Goal: Book appointment/travel/reservation

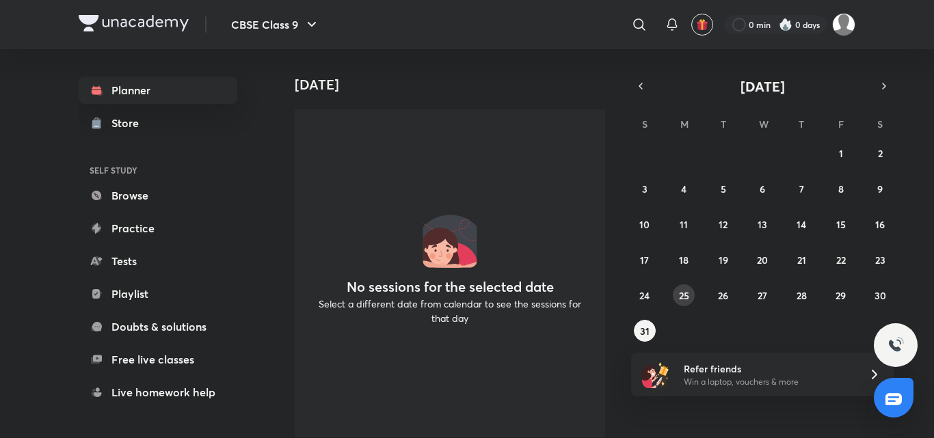
click at [682, 294] on abbr "25" at bounding box center [684, 295] width 10 height 13
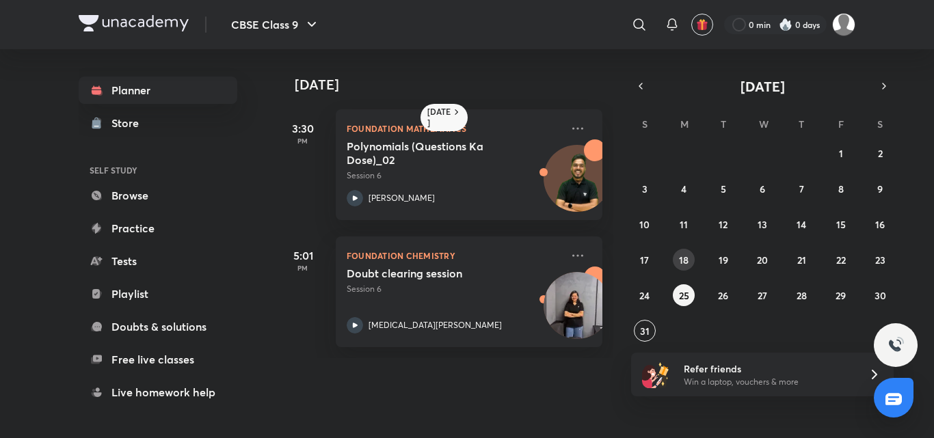
click at [690, 261] on button "18" at bounding box center [684, 260] width 22 height 22
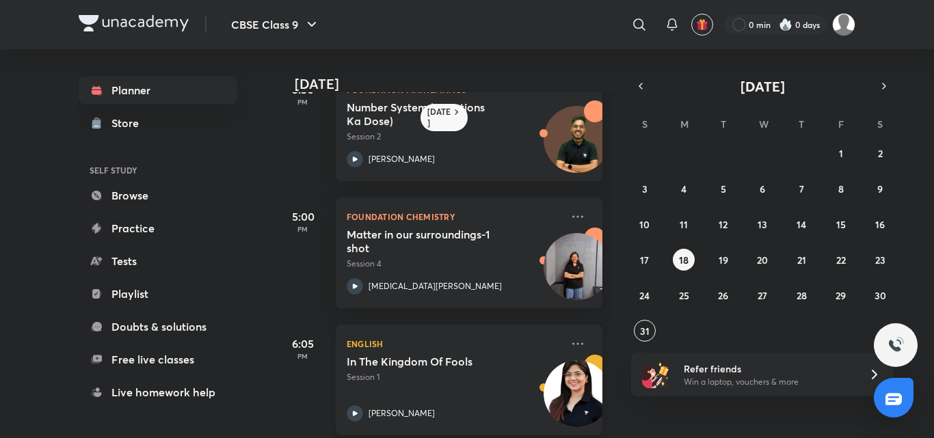
scroll to position [57, 0]
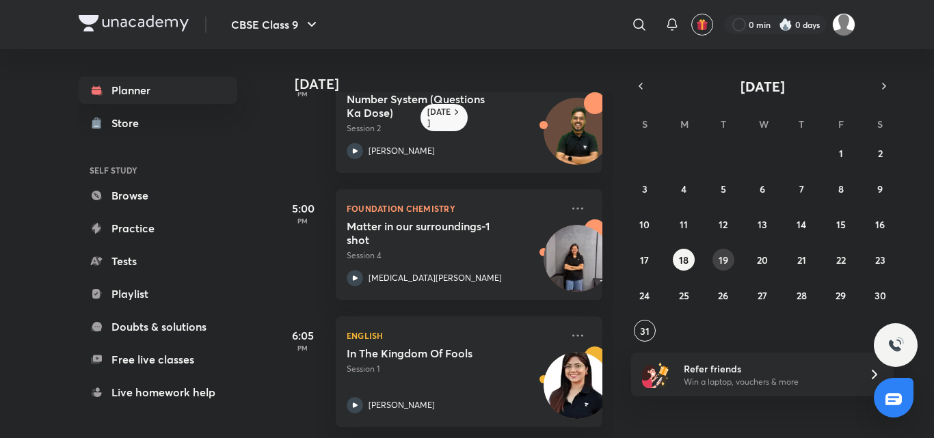
click at [732, 261] on button "19" at bounding box center [723, 260] width 22 height 22
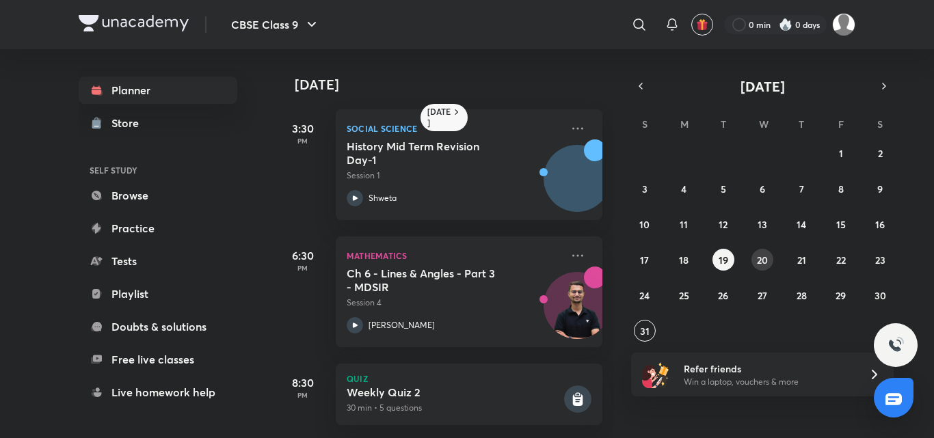
click at [771, 252] on div "27 28 29 30 31 1 2 3 4 5 6 7 8 9 10 11 12 13 14 15 16 17 18 19 20 21 22 23 24 2…" at bounding box center [762, 242] width 263 height 200
click at [766, 256] on abbr "20" at bounding box center [762, 260] width 11 height 13
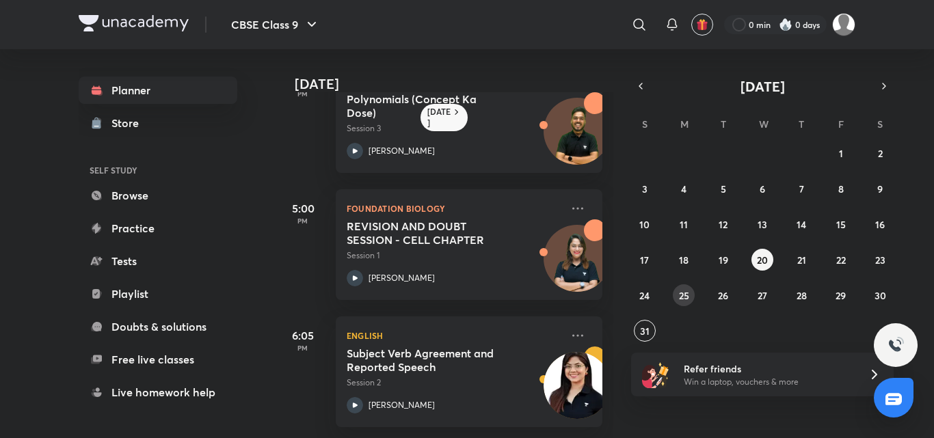
drag, startPoint x: 671, startPoint y: 285, endPoint x: 679, endPoint y: 289, distance: 8.3
click at [671, 286] on div "27 28 29 30 31 1 2 3 4 5 6 7 8 9 10 11 12 13 14 15 16 17 18 19 20 21 22 23 24 2…" at bounding box center [762, 242] width 263 height 200
click at [693, 291] on button "25" at bounding box center [684, 295] width 22 height 22
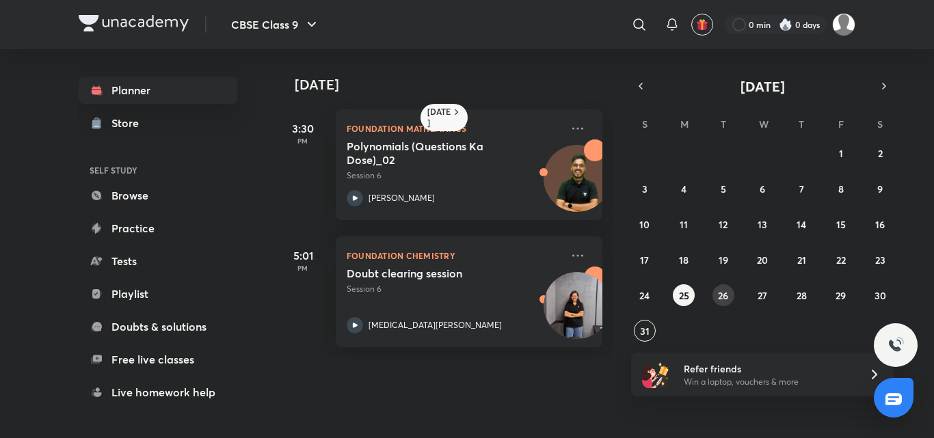
click at [727, 294] on abbr "26" at bounding box center [723, 295] width 10 height 13
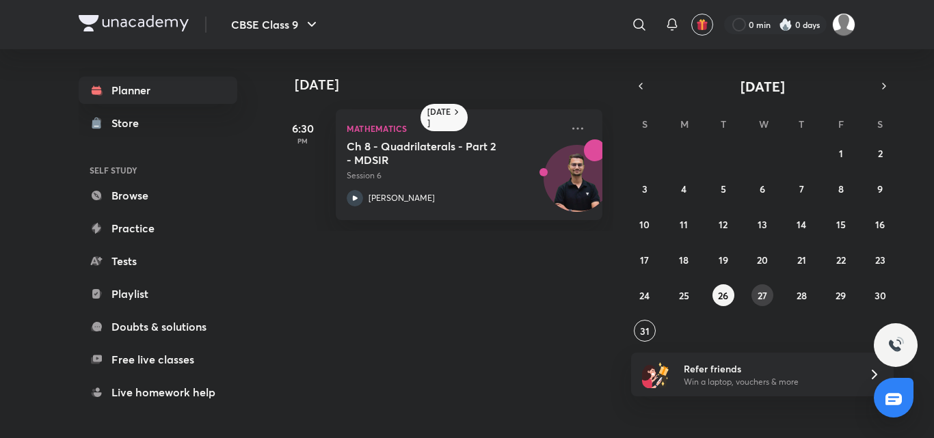
click at [772, 294] on button "27" at bounding box center [762, 295] width 22 height 22
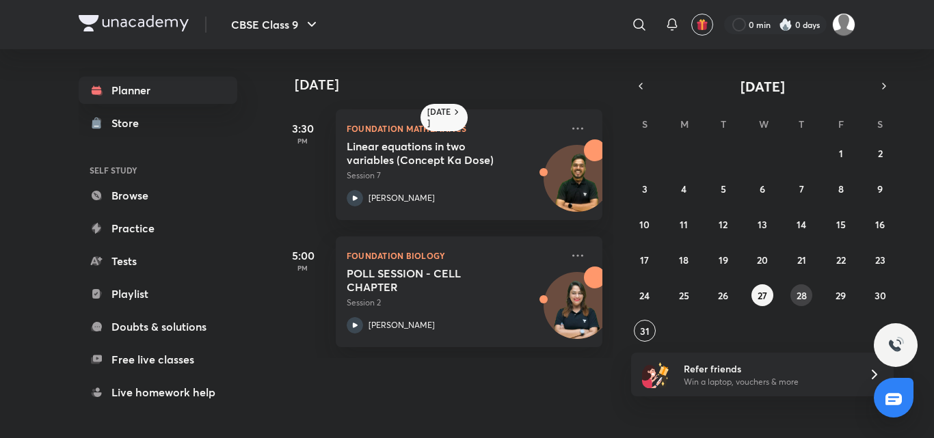
click at [795, 293] on button "28" at bounding box center [801, 295] width 22 height 22
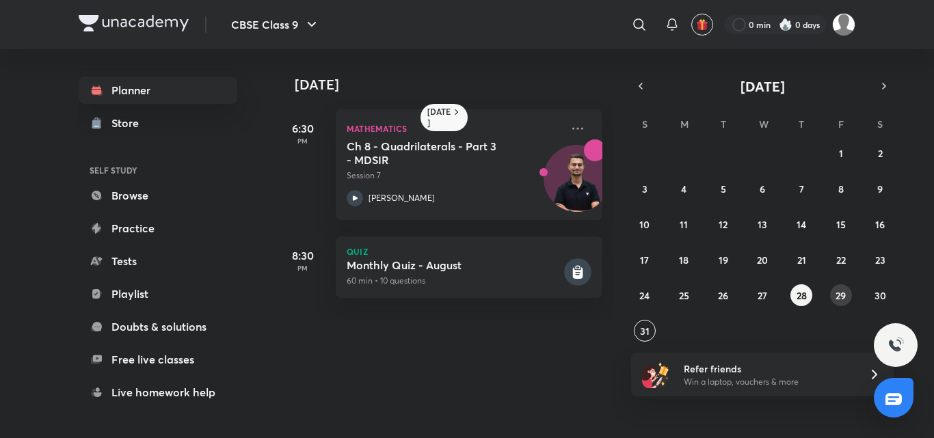
click at [833, 298] on button "29" at bounding box center [841, 295] width 22 height 22
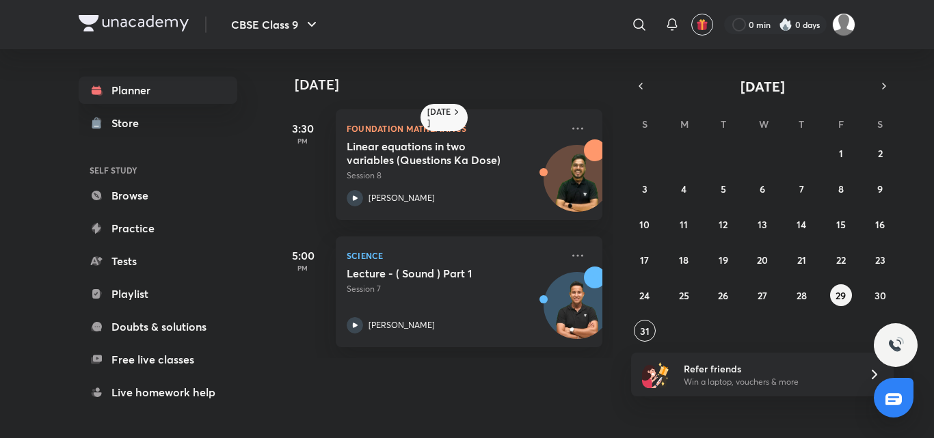
click at [773, 267] on div "27 28 29 30 31 1 2 3 4 5 6 7 8 9 10 11 12 13 14 15 16 17 18 19 20 21 22 23 24 2…" at bounding box center [762, 242] width 263 height 200
click at [760, 266] on abbr "20" at bounding box center [762, 260] width 11 height 13
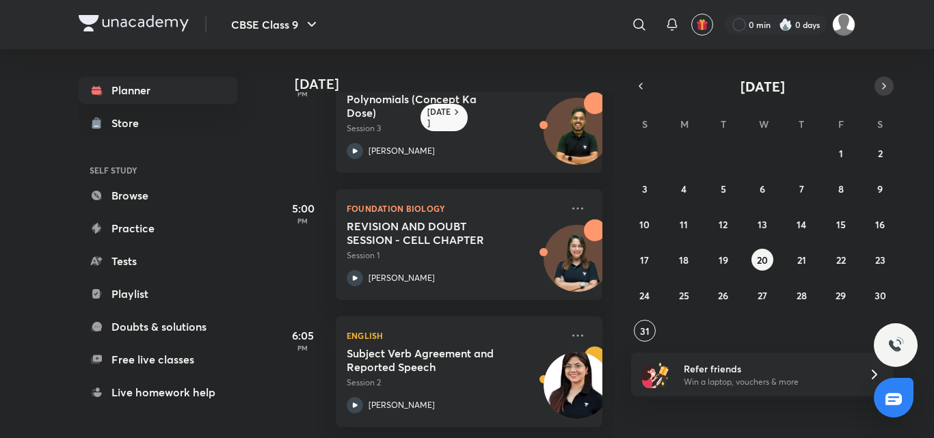
click at [888, 83] on icon "button" at bounding box center [884, 86] width 11 height 12
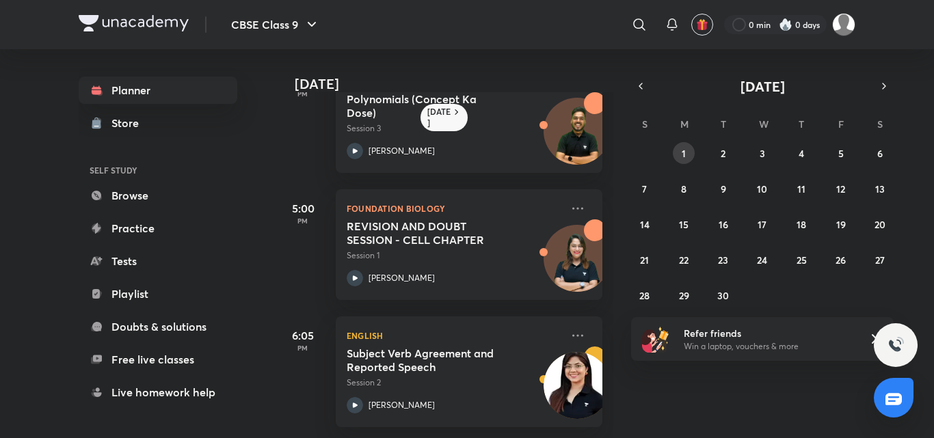
click at [682, 147] on abbr "1" at bounding box center [684, 153] width 4 height 13
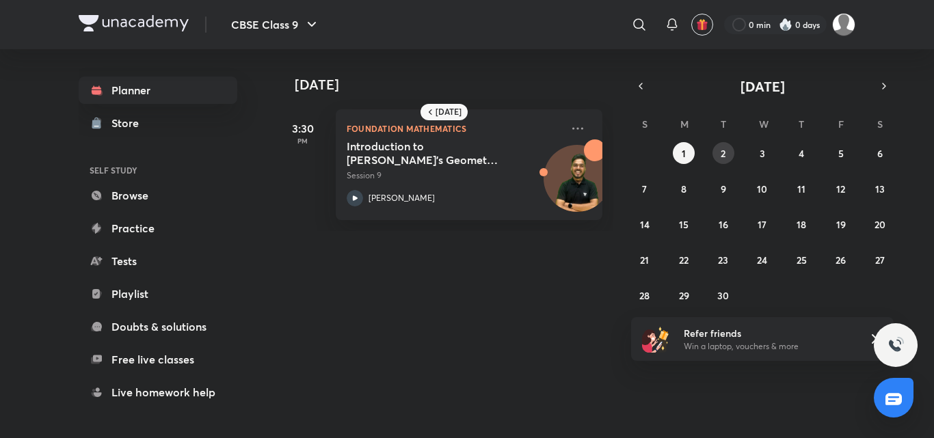
click at [721, 148] on abbr "2" at bounding box center [723, 153] width 5 height 13
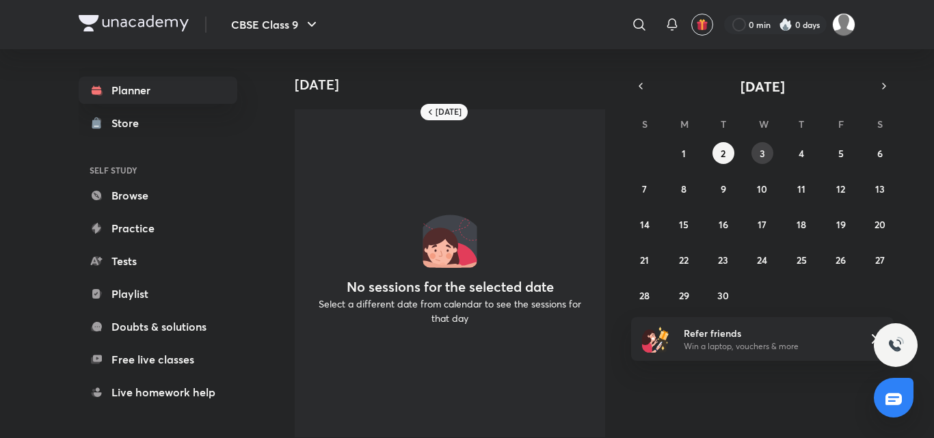
click at [767, 144] on button "3" at bounding box center [762, 153] width 22 height 22
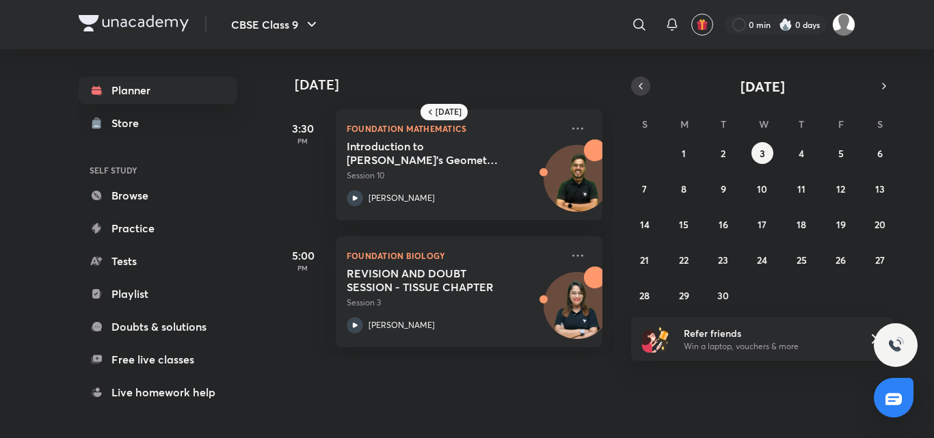
click at [646, 83] on button "button" at bounding box center [640, 86] width 19 height 19
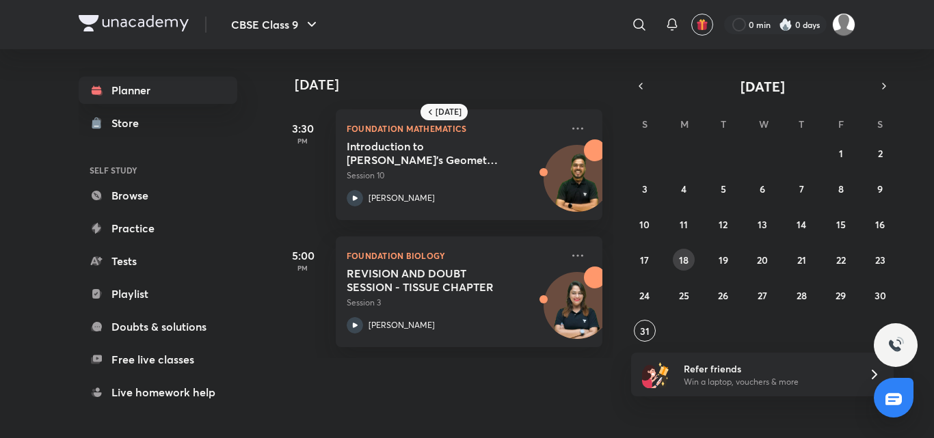
click at [682, 265] on abbr "18" at bounding box center [684, 260] width 10 height 13
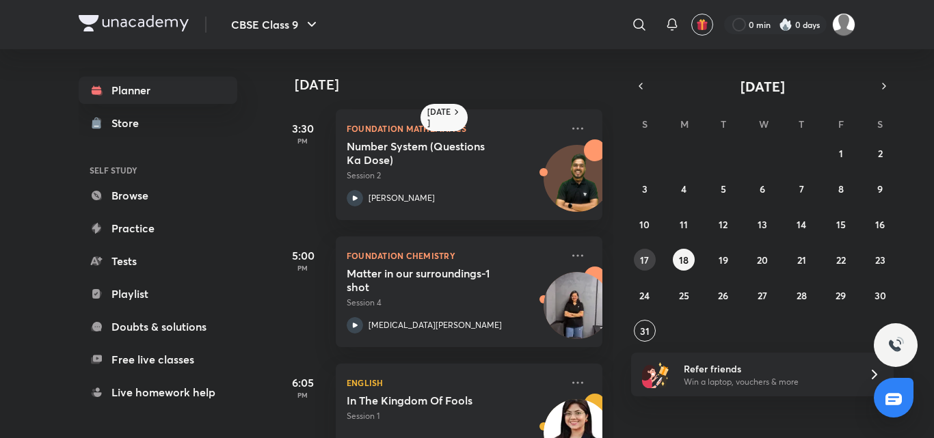
click at [634, 260] on button "17" at bounding box center [645, 260] width 22 height 22
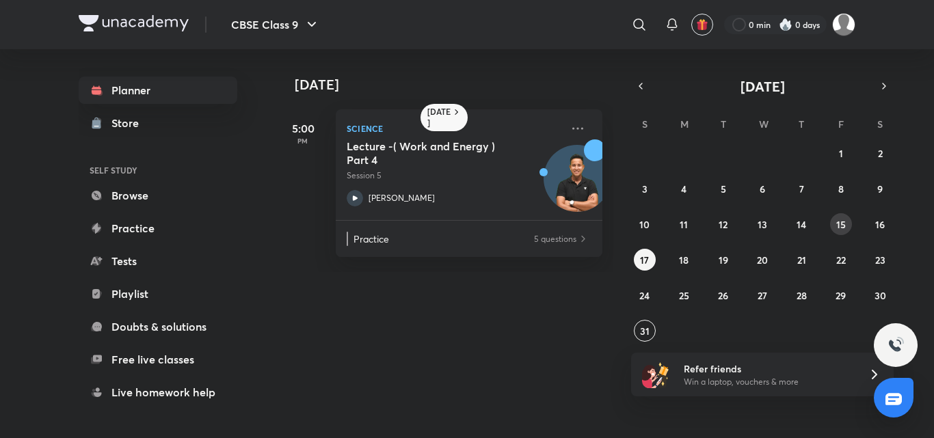
drag, startPoint x: 859, startPoint y: 231, endPoint x: 851, endPoint y: 230, distance: 8.3
click at [857, 231] on div "27 28 29 30 31 1 2 3 4 5 6 7 8 9 10 11 12 13 14 15 16 17 18 19 20 21 22 23 24 2…" at bounding box center [762, 242] width 263 height 200
click at [846, 228] on button "15" at bounding box center [841, 224] width 22 height 22
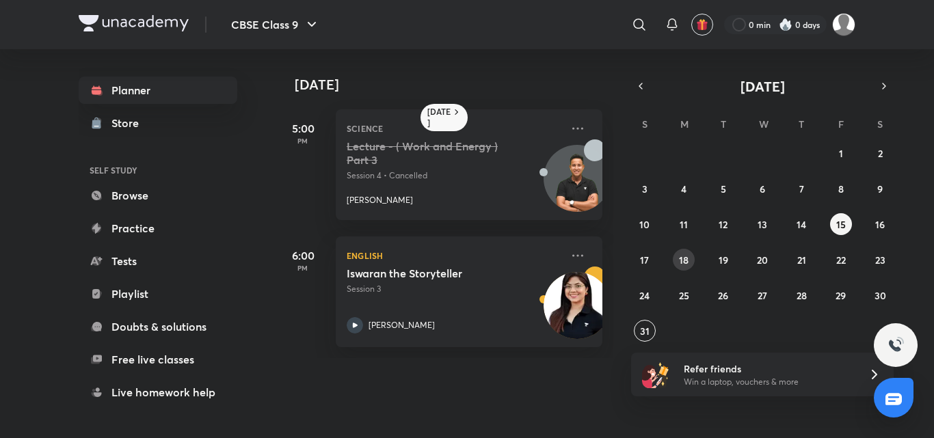
click at [676, 250] on div "27 28 29 30 31 1 2 3 4 5 6 7 8 9 10 11 12 13 14 15 16 17 18 19 20 21 22 23 24 2…" at bounding box center [762, 242] width 263 height 200
click at [689, 256] on button "18" at bounding box center [684, 260] width 22 height 22
